Goal: Navigation & Orientation: Find specific page/section

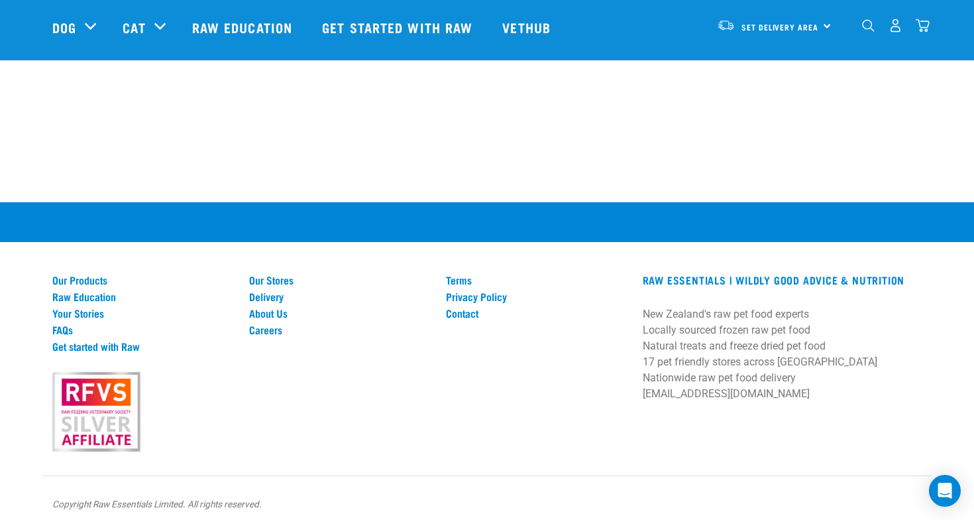
scroll to position [1838, 0]
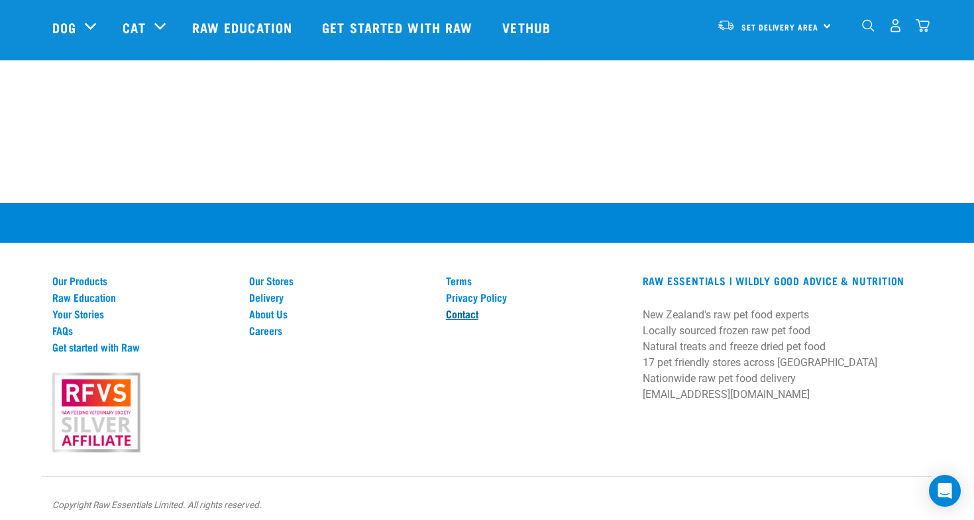
click at [474, 308] on link "Contact" at bounding box center [536, 314] width 181 height 12
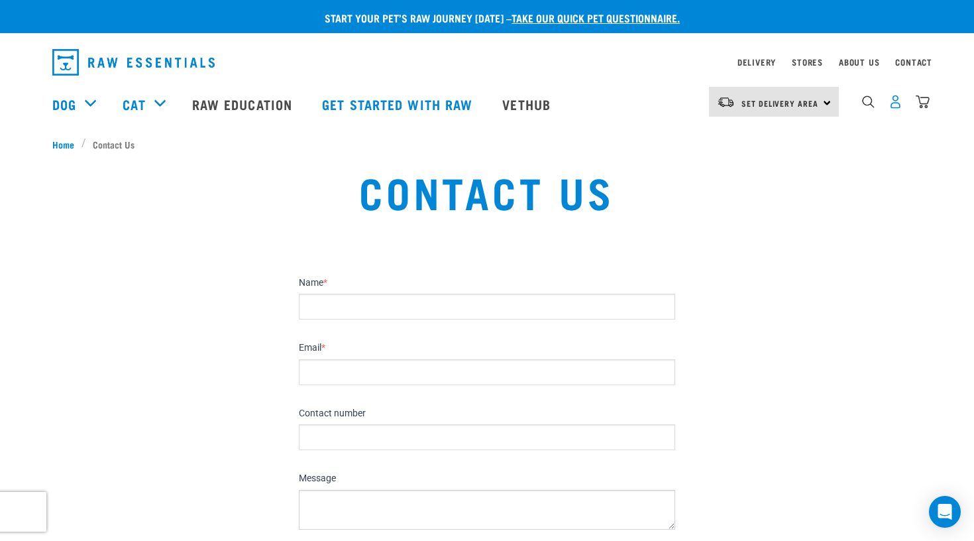
click at [892, 108] on img "dropdown navigation" at bounding box center [896, 102] width 14 height 14
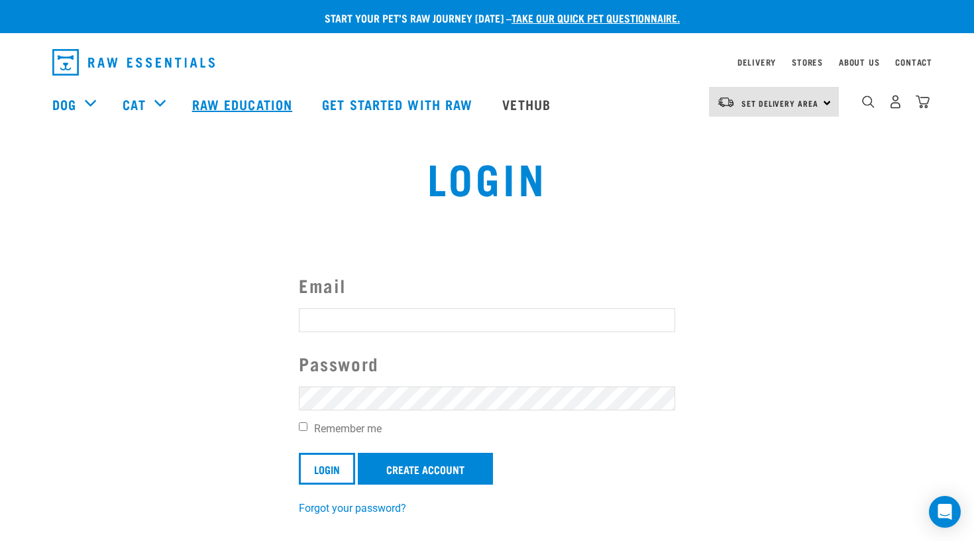
click at [247, 90] on link "Raw Education" at bounding box center [244, 104] width 130 height 53
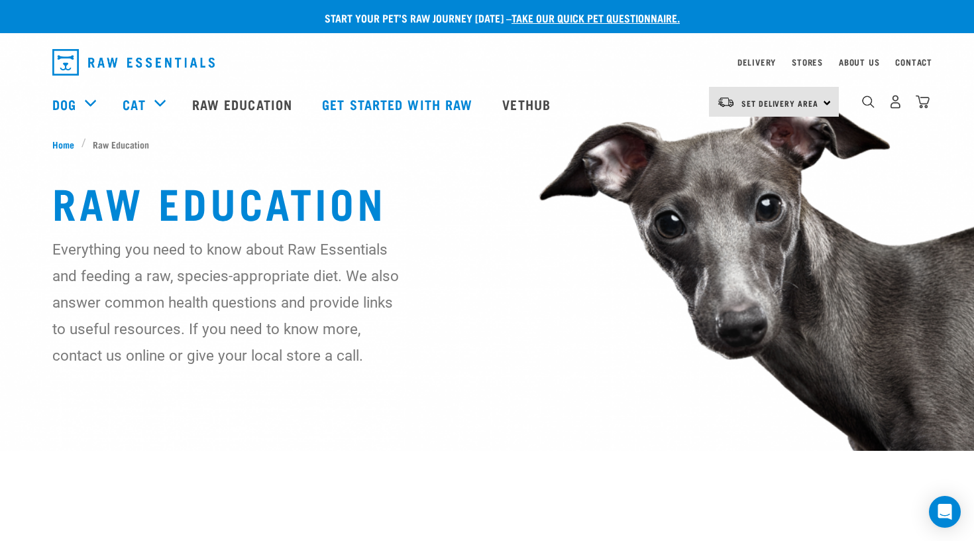
click at [111, 67] on img "dropdown navigation" at bounding box center [133, 62] width 162 height 27
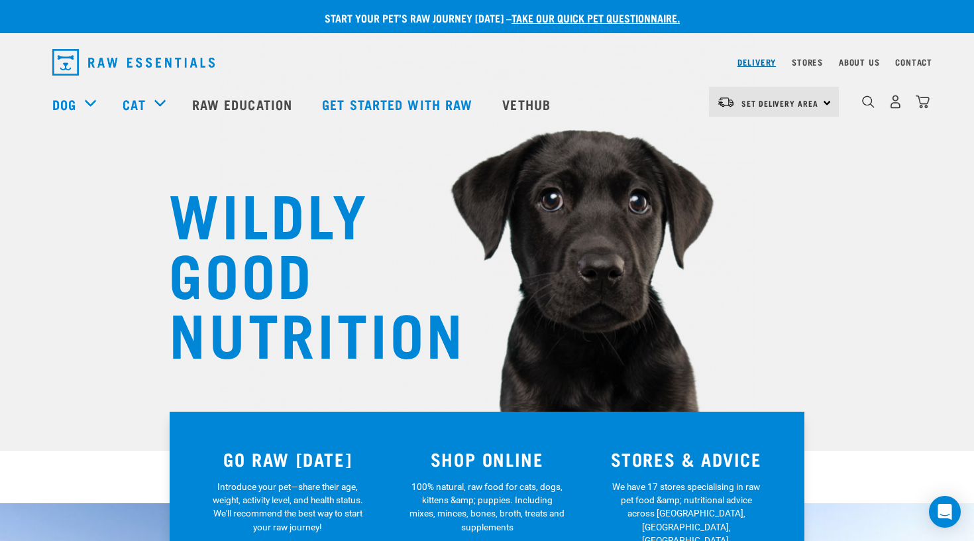
click at [738, 62] on link "Delivery" at bounding box center [757, 62] width 38 height 5
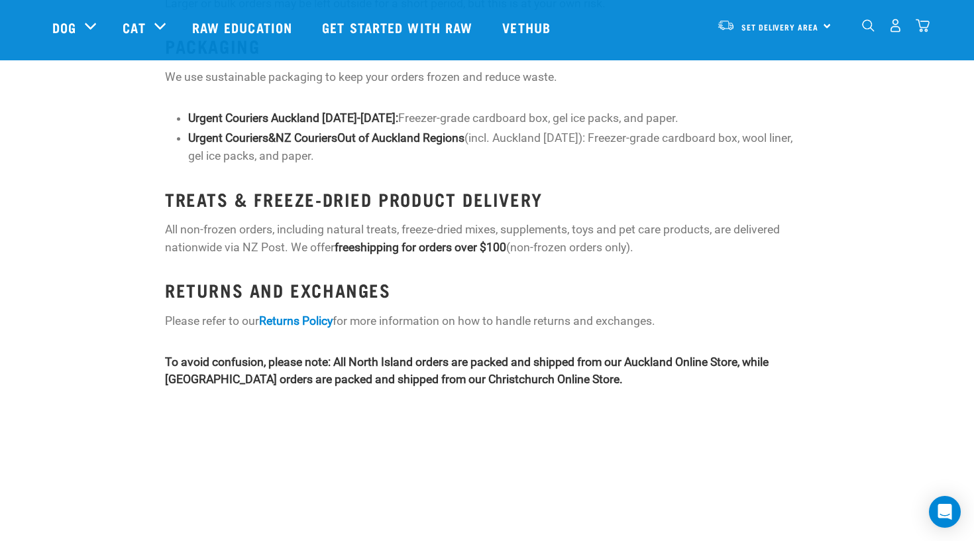
scroll to position [1667, 0]
